Goal: Task Accomplishment & Management: Manage account settings

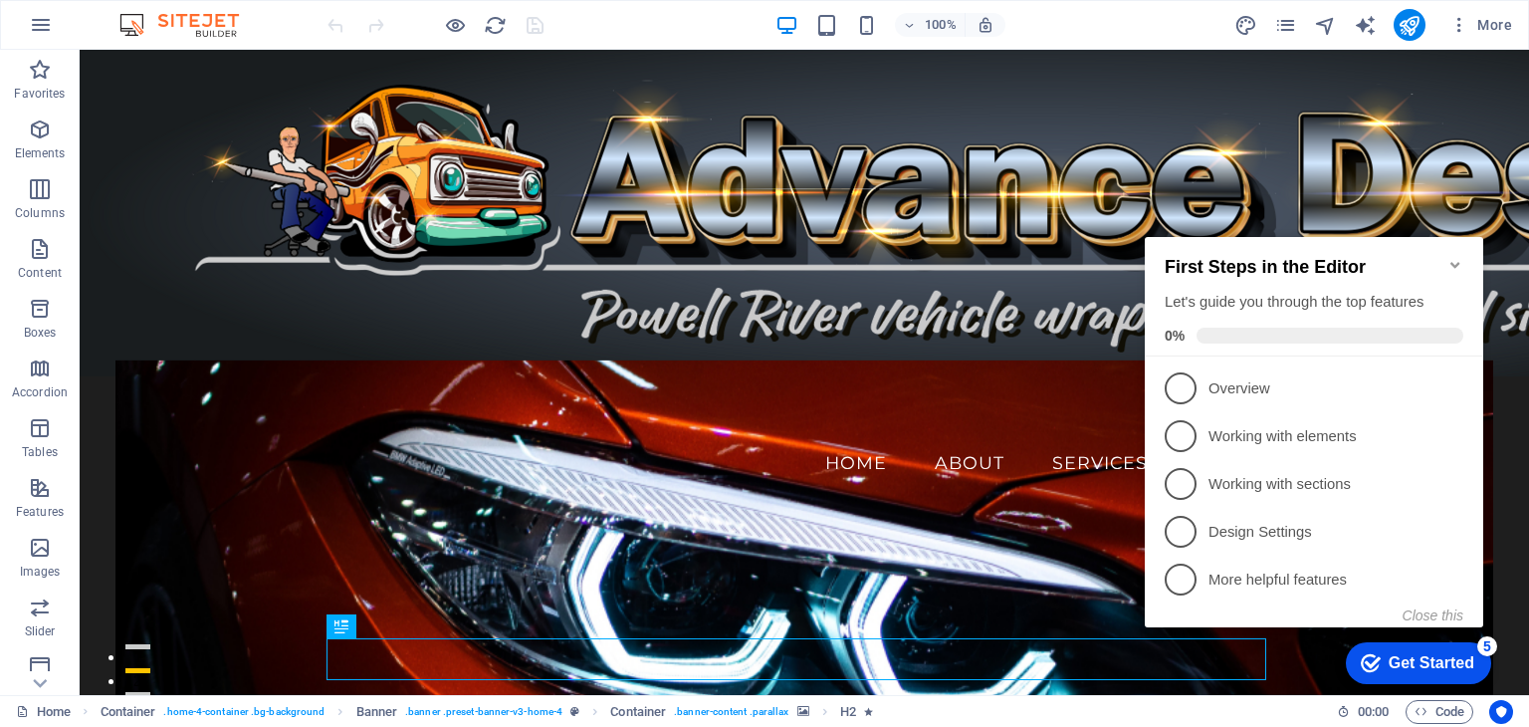
click at [1456, 262] on icon "Minimize checklist" at bounding box center [1455, 265] width 9 height 6
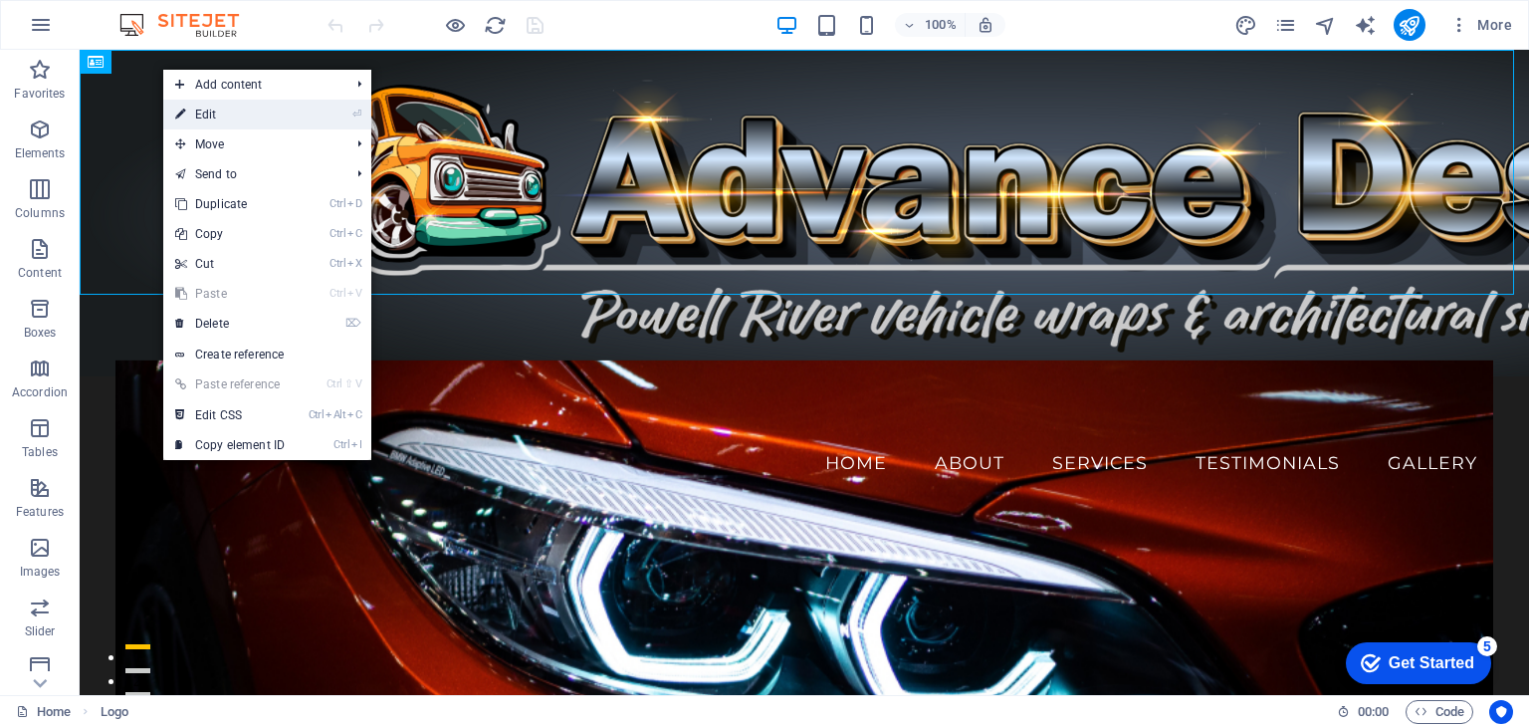
click at [207, 113] on link "⏎ Edit" at bounding box center [229, 115] width 133 height 30
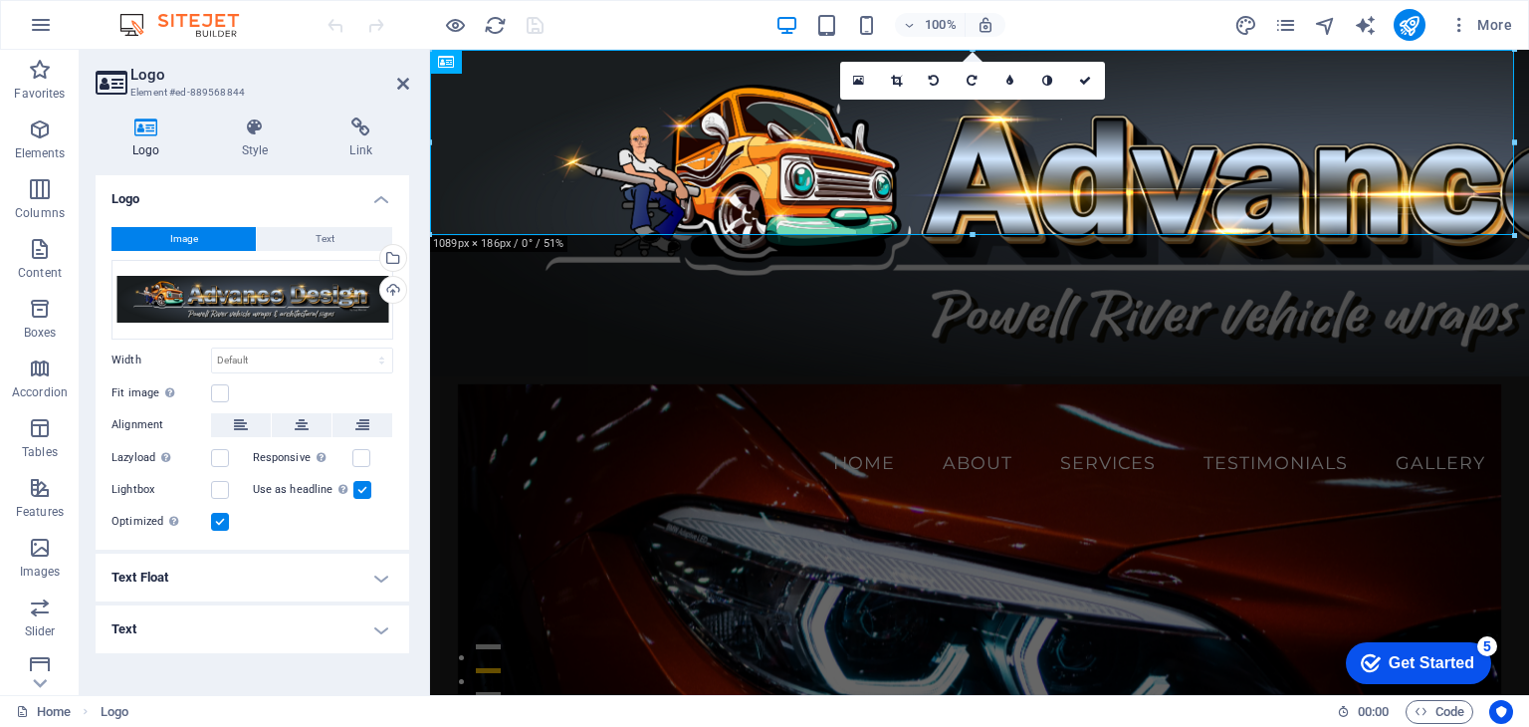
click at [199, 236] on button "Image" at bounding box center [184, 239] width 144 height 24
click at [395, 289] on div "Upload" at bounding box center [391, 292] width 30 height 30
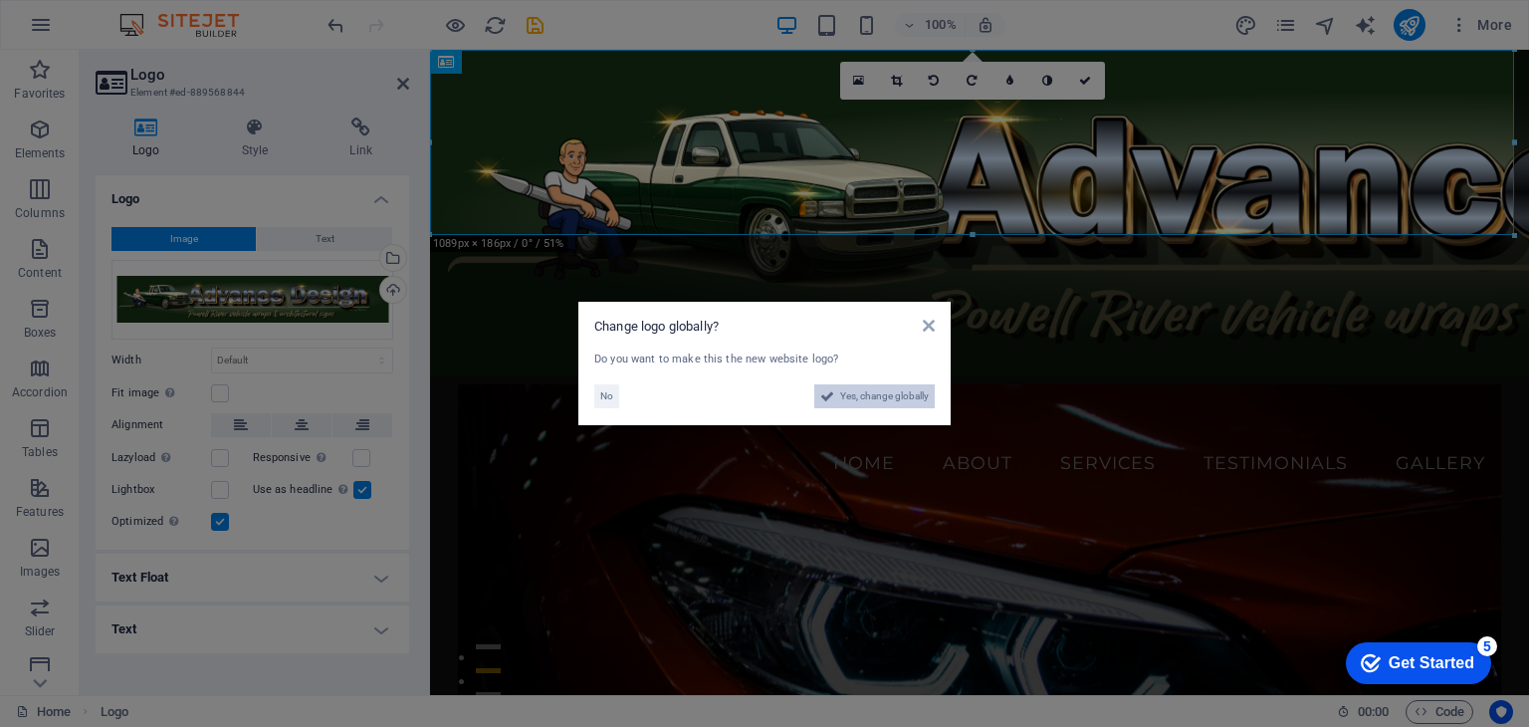
click at [879, 394] on span "Yes, change globally" at bounding box center [884, 396] width 89 height 24
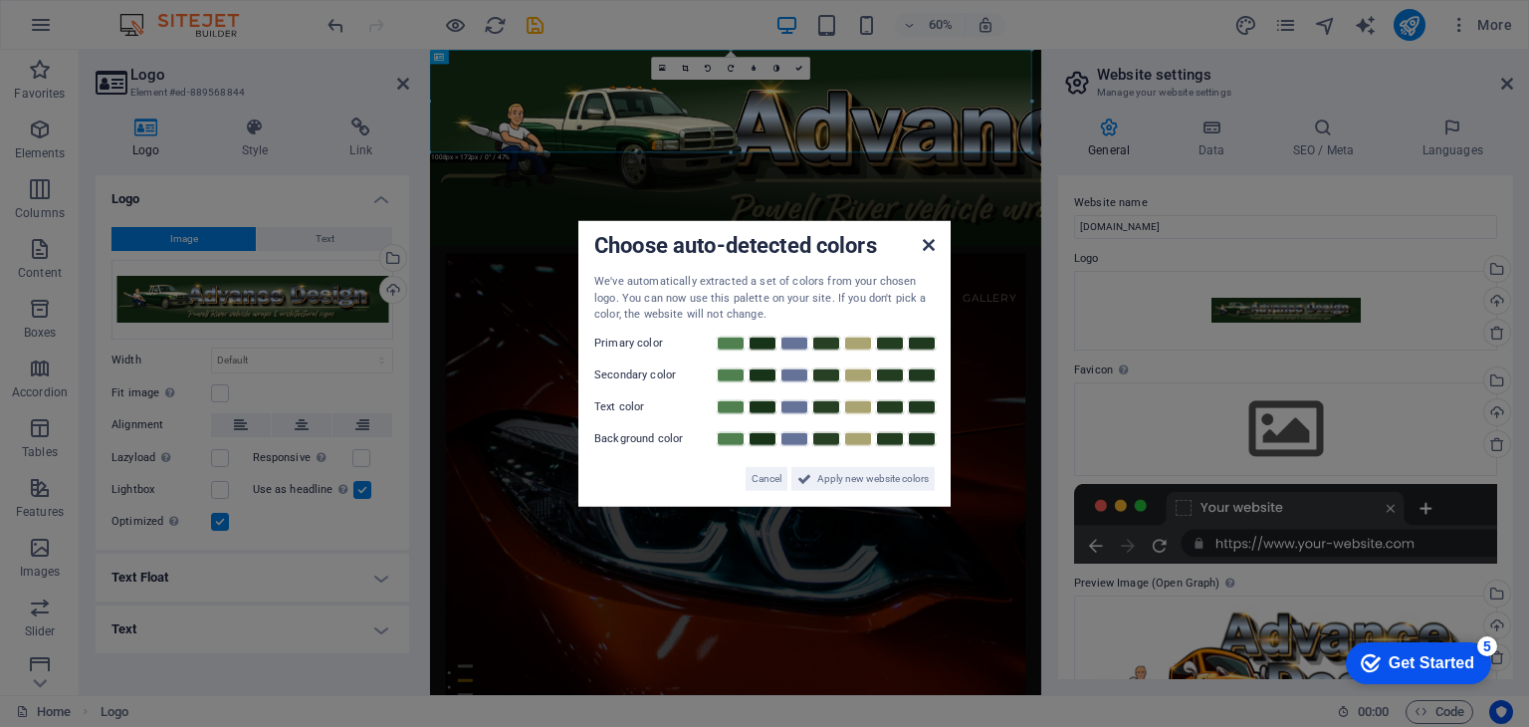
click at [928, 247] on icon at bounding box center [929, 245] width 12 height 16
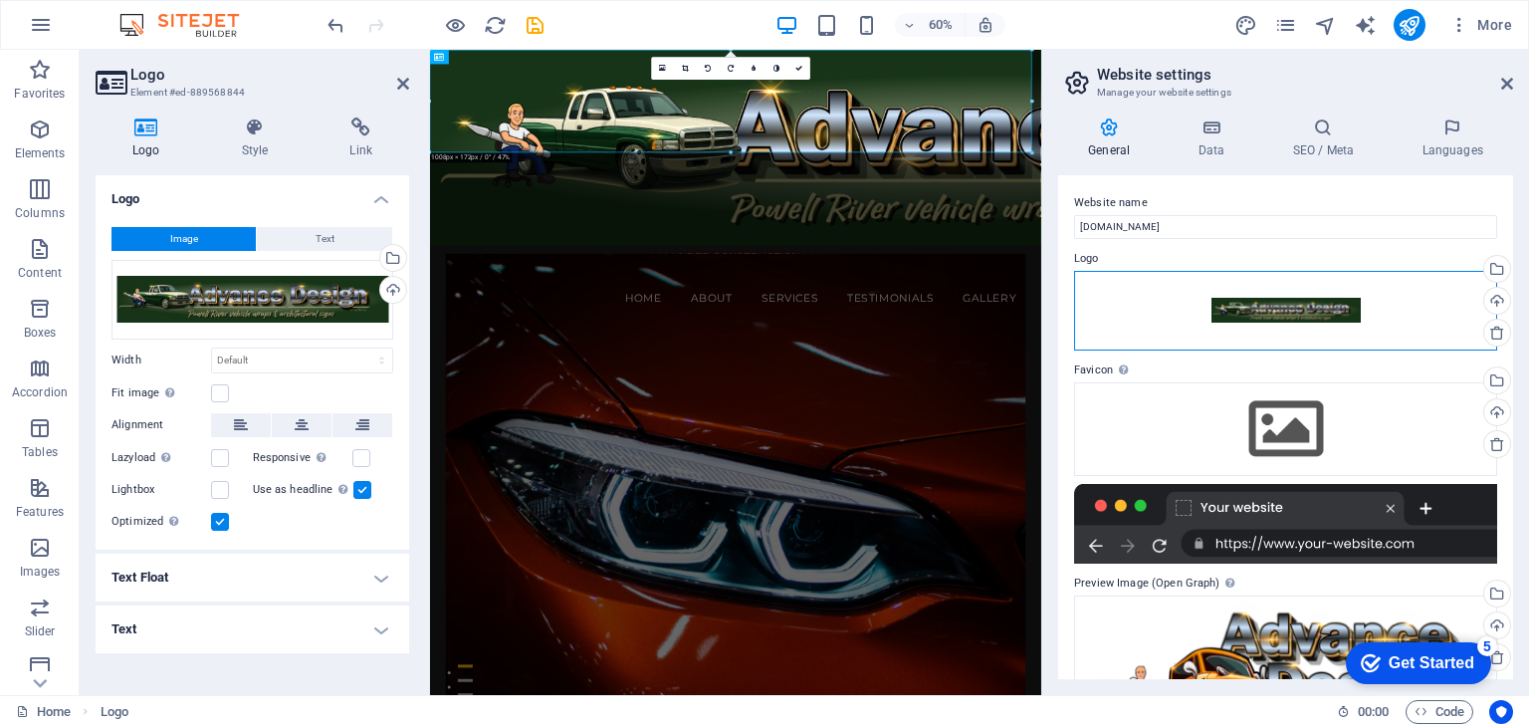
click at [1296, 310] on div "Drag files here, click to choose files or select files from Files or our free s…" at bounding box center [1285, 311] width 423 height 80
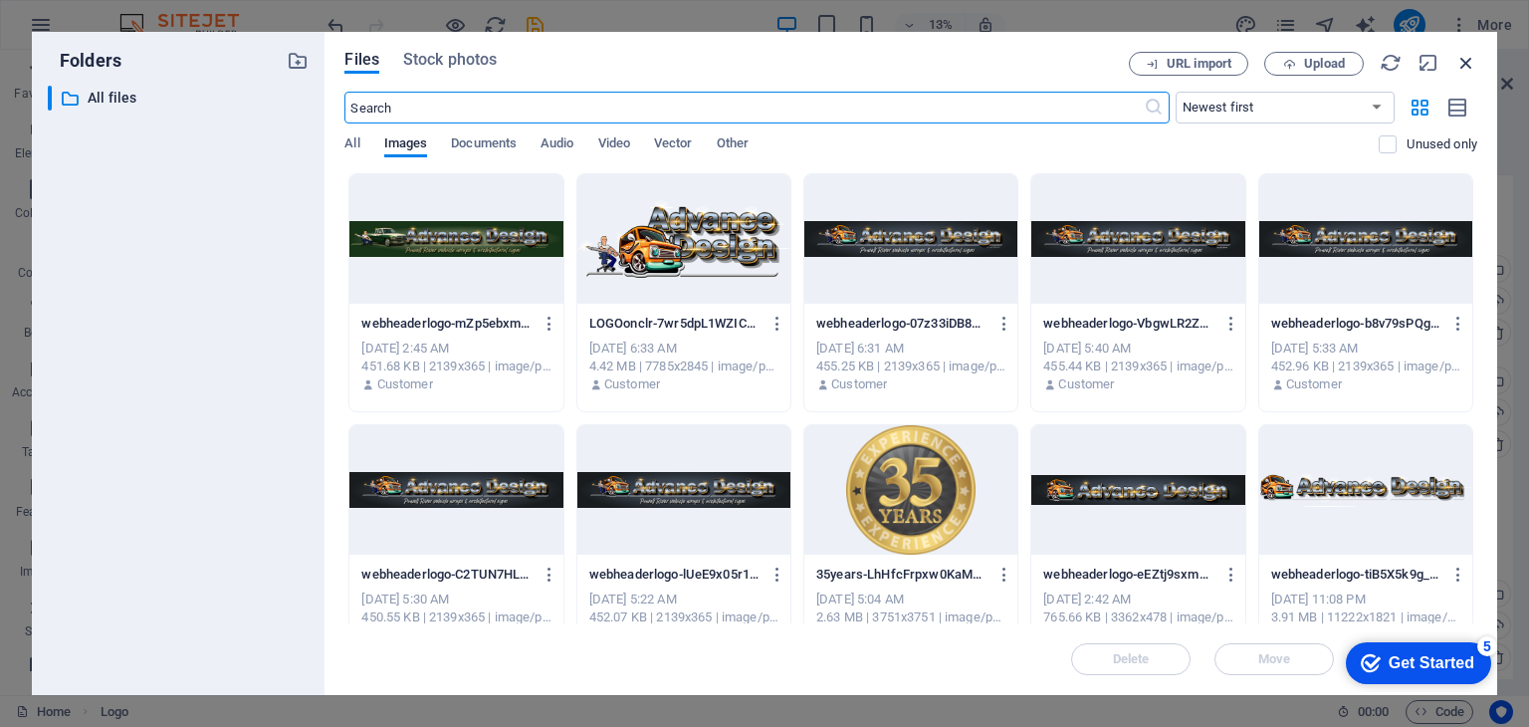
click at [1458, 63] on icon "button" at bounding box center [1467, 63] width 22 height 22
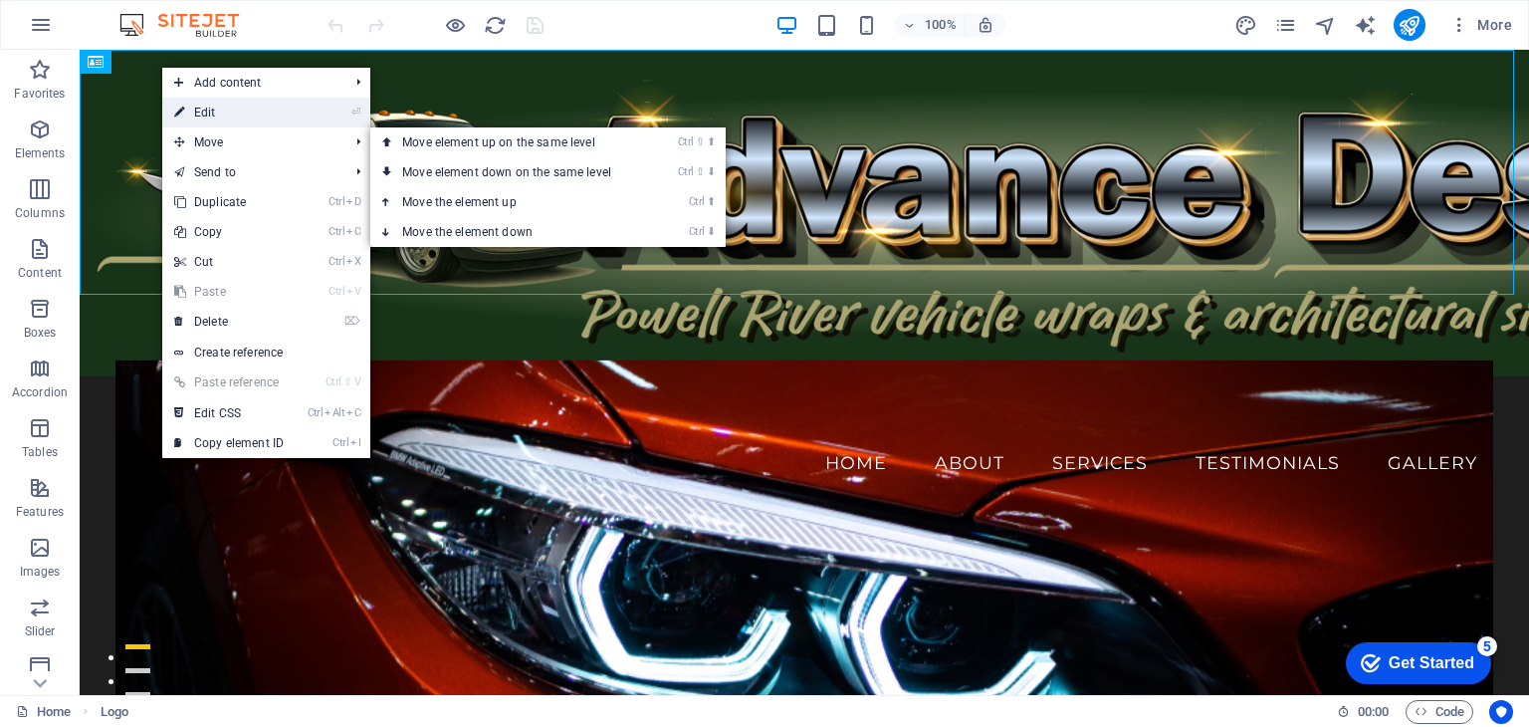
click at [199, 116] on link "⏎ Edit" at bounding box center [228, 113] width 133 height 30
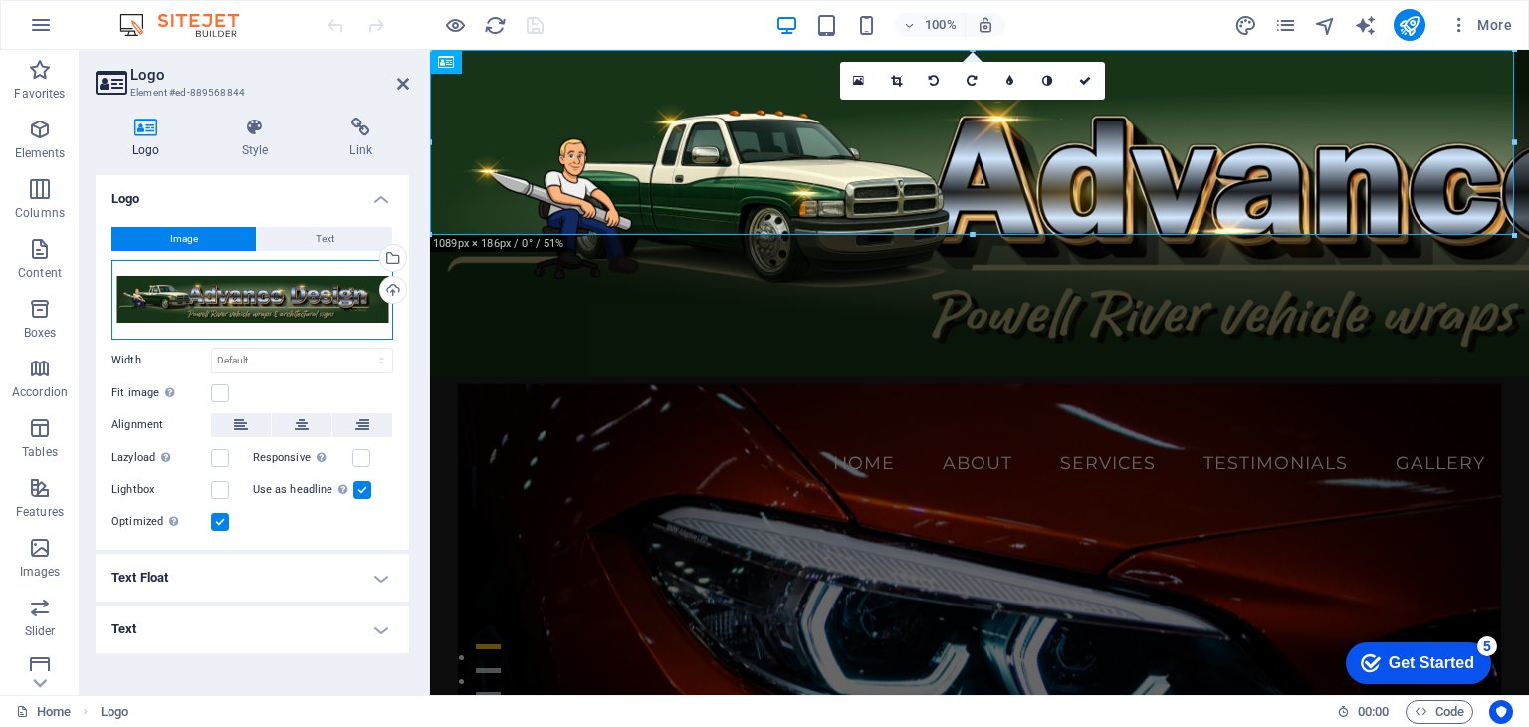
click at [239, 292] on div "Drag files here, click to choose files or select files from Files or our free s…" at bounding box center [253, 300] width 282 height 80
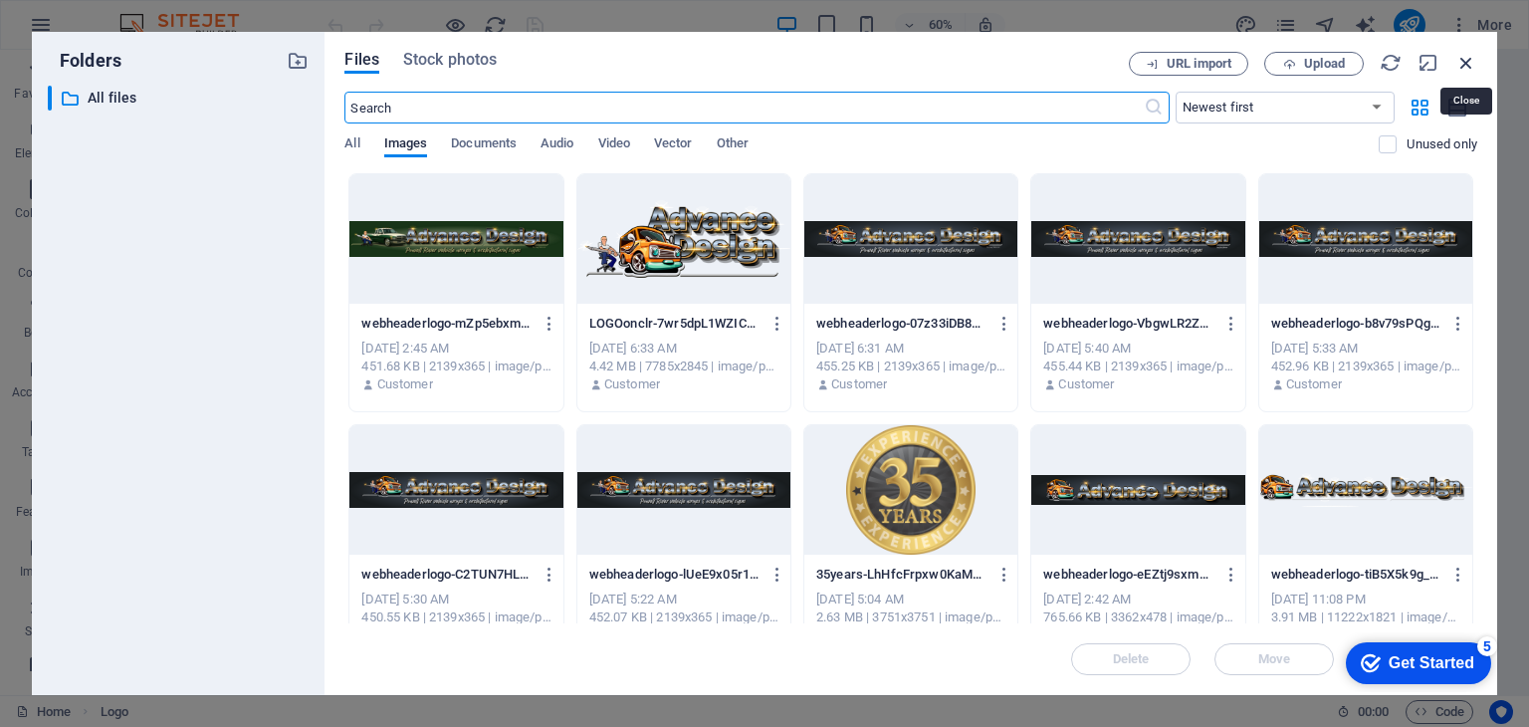
click at [1463, 54] on icon "button" at bounding box center [1467, 63] width 22 height 22
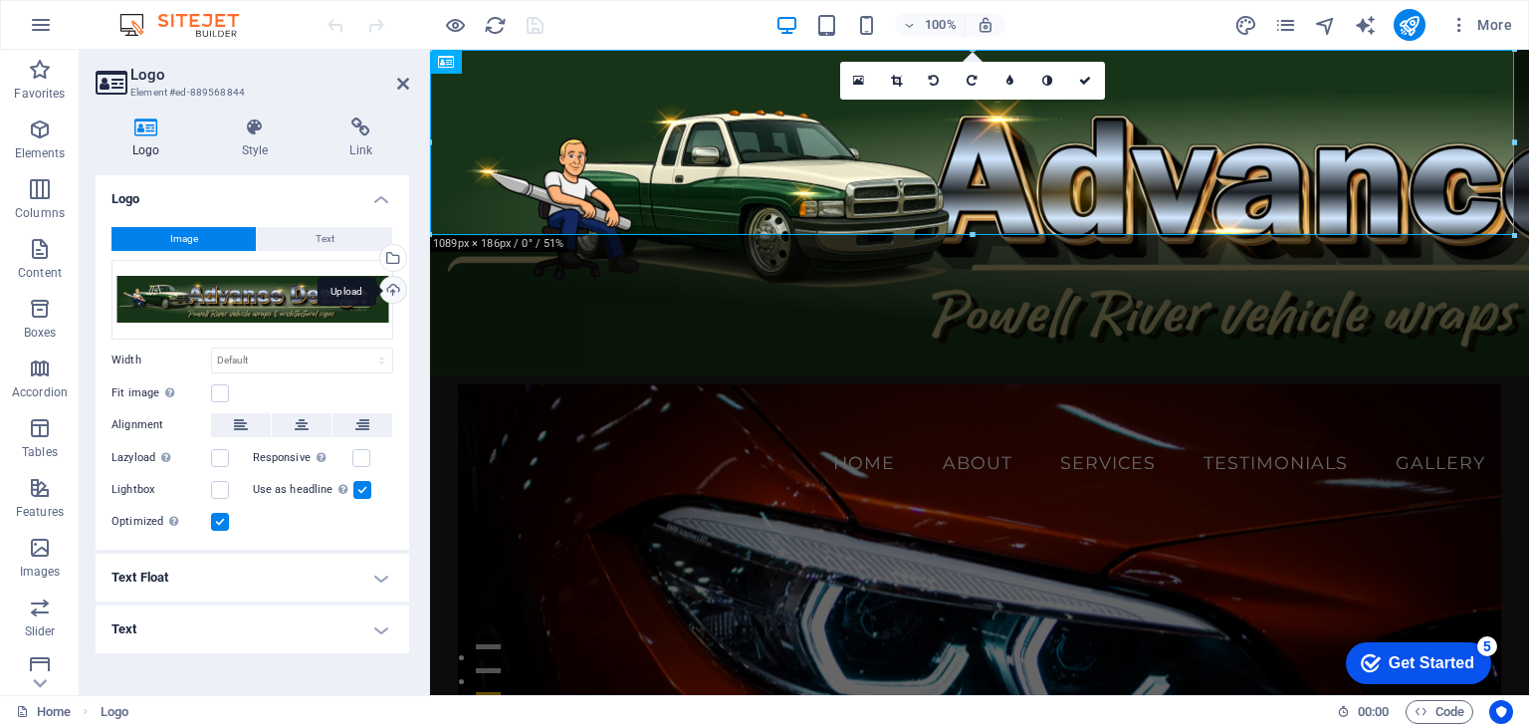
click at [396, 288] on div "Upload" at bounding box center [391, 292] width 30 height 30
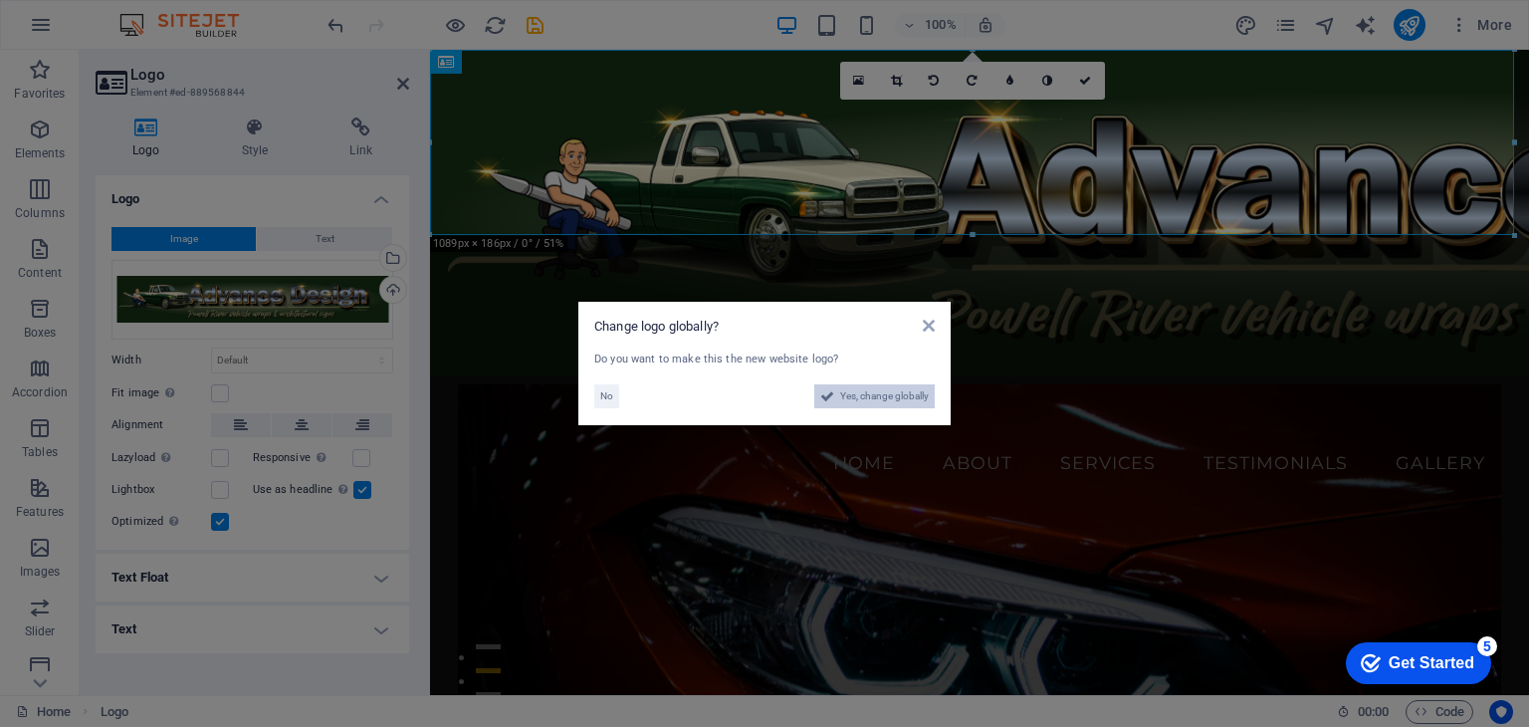
click at [857, 393] on span "Yes, change globally" at bounding box center [884, 396] width 89 height 24
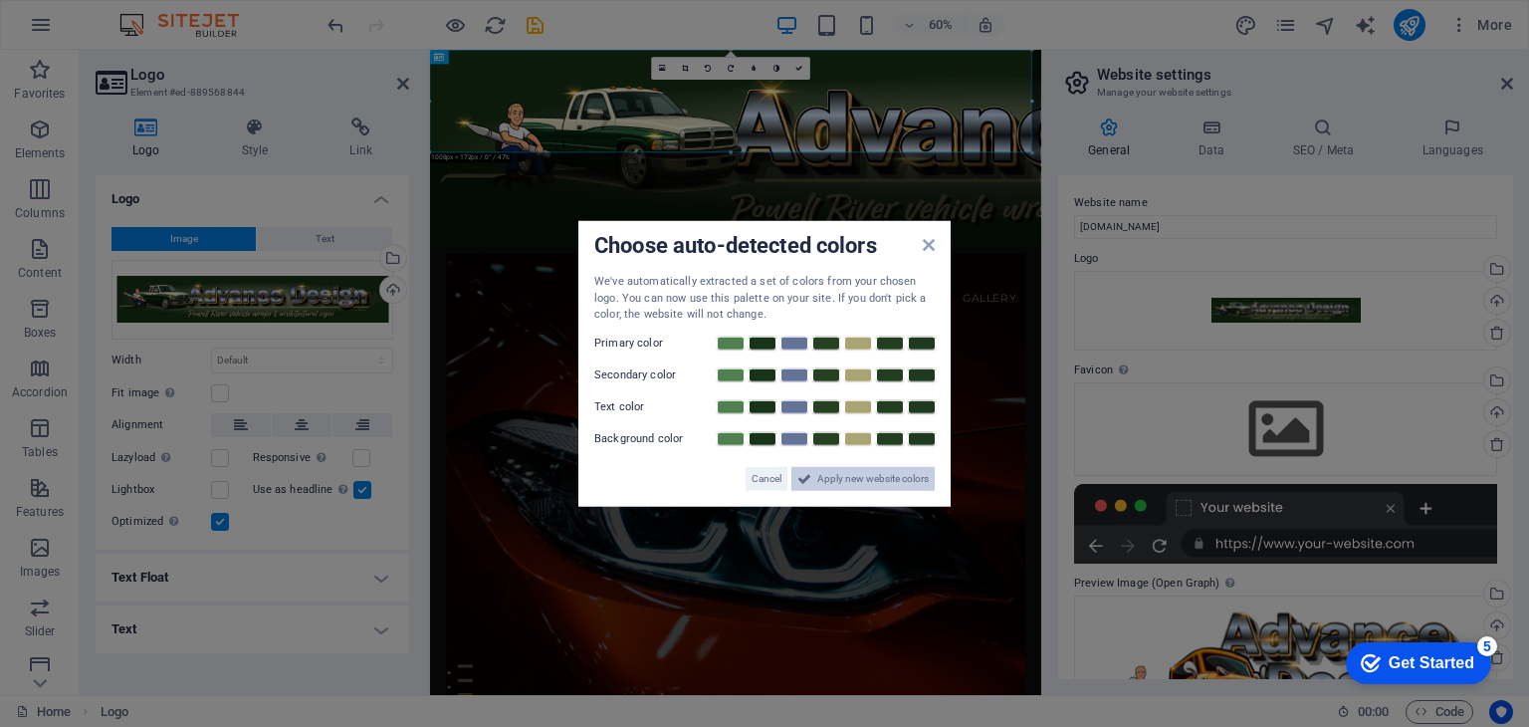
click at [875, 481] on span "Apply new website colors" at bounding box center [874, 478] width 112 height 24
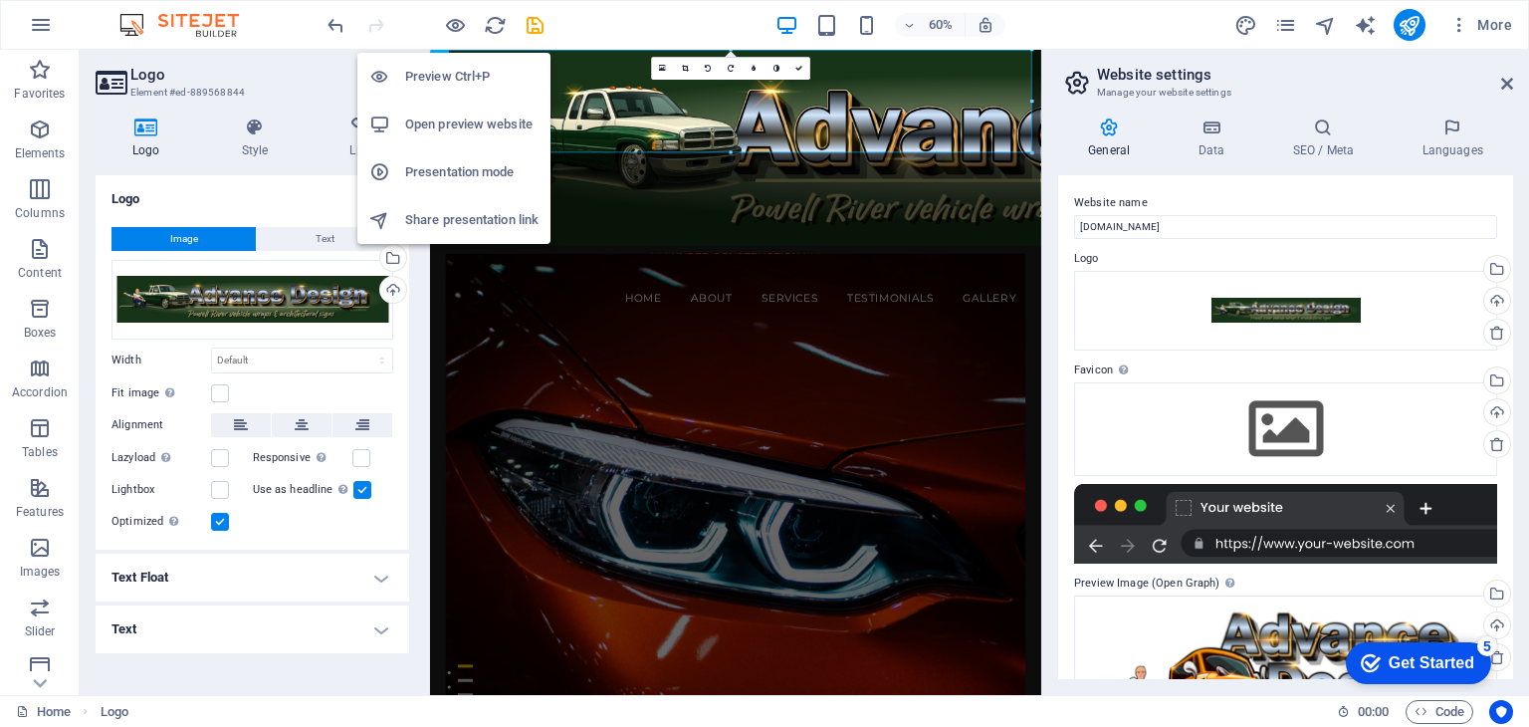
click at [486, 124] on h6 "Open preview website" at bounding box center [471, 125] width 133 height 24
